Goal: Task Accomplishment & Management: Manage account settings

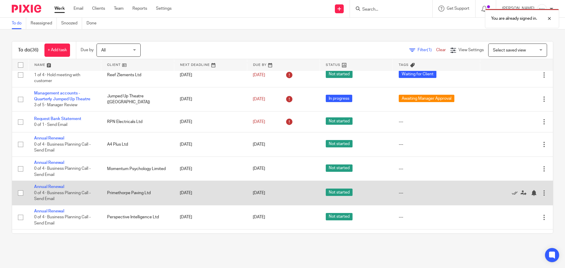
scroll to position [19, 0]
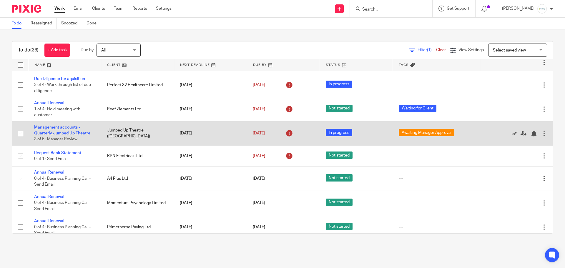
click at [55, 132] on link "Management accounts -Quarterly Jumped Up Theatre" at bounding box center [62, 130] width 56 height 10
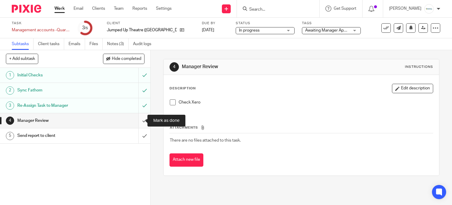
click at [139, 118] on input "submit" at bounding box center [75, 120] width 150 height 15
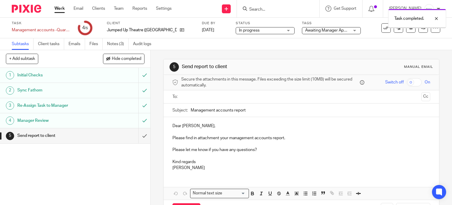
click at [305, 30] on span "Awaiting Manager Approval" at bounding box center [330, 30] width 50 height 4
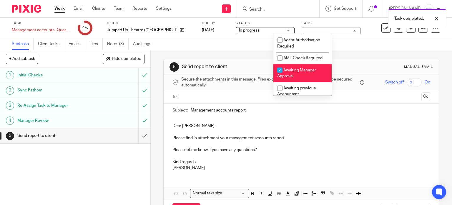
click at [301, 70] on span "Awaiting Manager Approval" at bounding box center [296, 73] width 39 height 10
checkbox input "false"
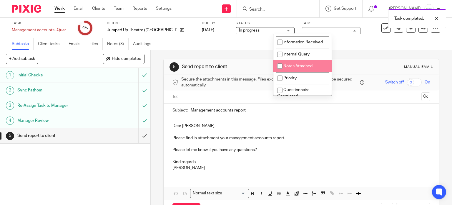
scroll to position [88, 0]
click at [306, 55] on span "Internal Query" at bounding box center [296, 54] width 26 height 4
checkbox input "true"
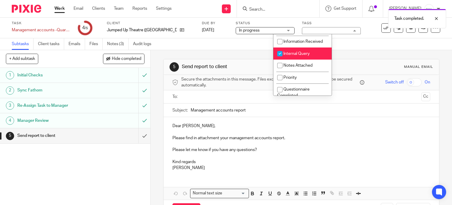
click at [388, 40] on div "Subtasks Client tasks Emails Files Notes (3) Audit logs" at bounding box center [226, 44] width 452 height 12
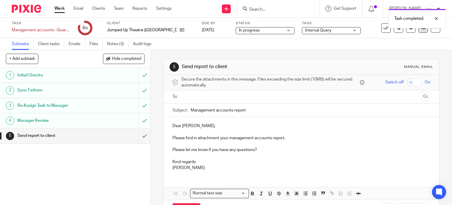
click at [419, 32] on link at bounding box center [423, 27] width 9 height 9
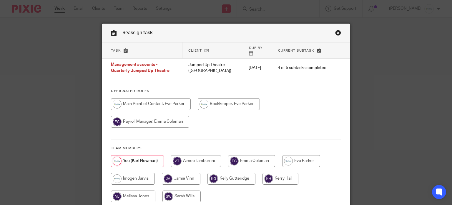
click at [161, 99] on input "radio" at bounding box center [151, 104] width 80 height 12
radio input "true"
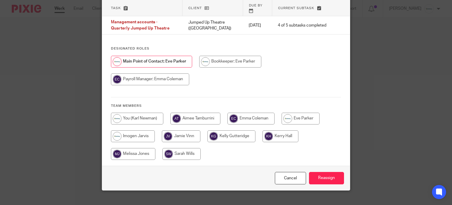
scroll to position [47, 0]
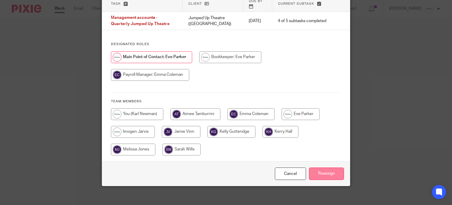
click at [321, 170] on input "Reassign" at bounding box center [326, 173] width 35 height 13
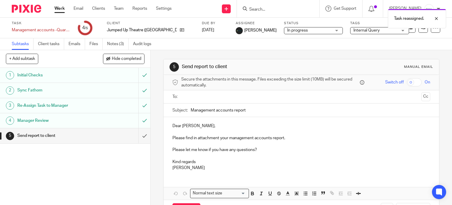
click at [60, 8] on link "Work" at bounding box center [59, 9] width 10 height 6
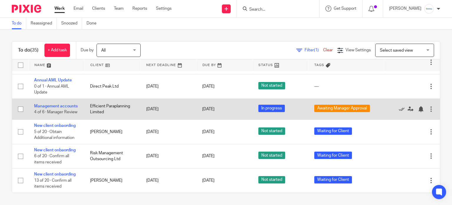
scroll to position [383, 0]
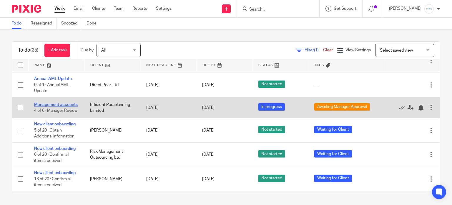
click at [47, 107] on link "Management accounts" at bounding box center [56, 104] width 44 height 4
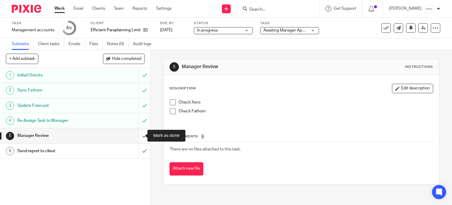
click at [138, 136] on input "submit" at bounding box center [75, 135] width 150 height 15
